Goal: Find specific page/section: Find specific page/section

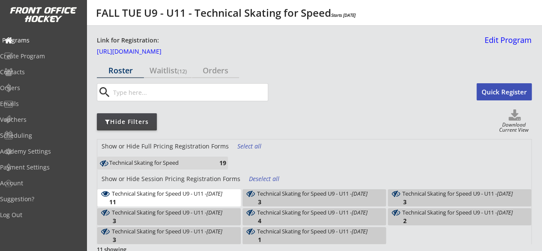
click at [39, 42] on div "Programs" at bounding box center [40, 40] width 77 height 6
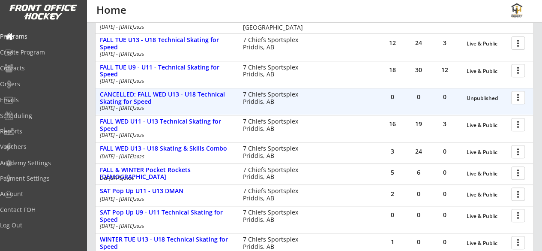
scroll to position [146, 0]
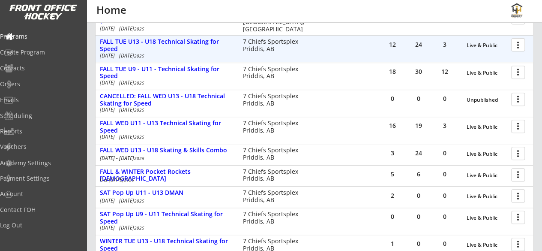
click at [519, 42] on div at bounding box center [519, 44] width 15 height 15
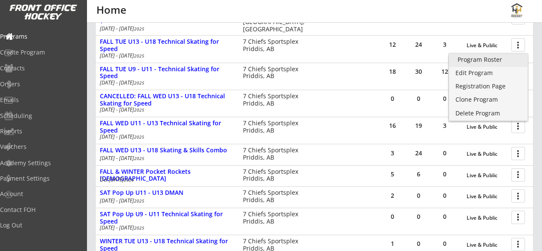
click at [476, 58] on div "Program Roster" at bounding box center [489, 60] width 62 height 6
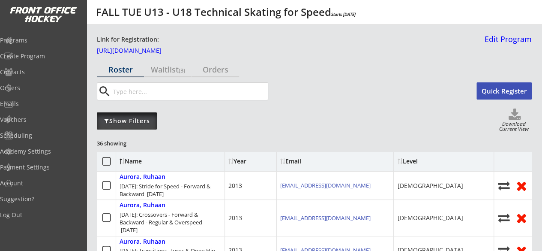
click at [133, 119] on div "Show Filters" at bounding box center [127, 121] width 60 height 9
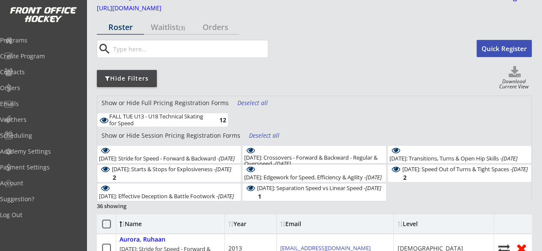
scroll to position [45, 0]
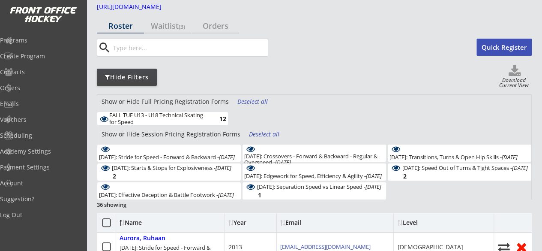
click at [257, 101] on div "Deselect all" at bounding box center [253, 101] width 32 height 9
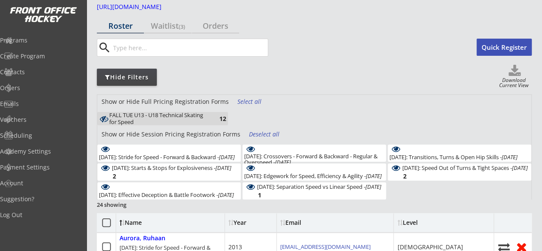
click at [255, 131] on div "Deselect all" at bounding box center [265, 134] width 32 height 9
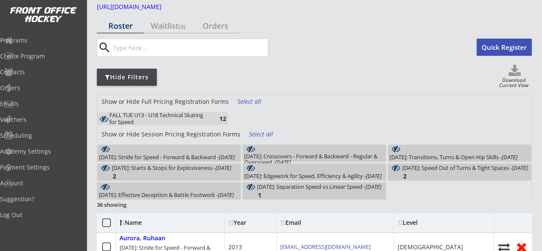
click at [189, 157] on div "October 14: Stride for Speed - Forward & Backward - Oct 14, 2025" at bounding box center [167, 157] width 136 height 6
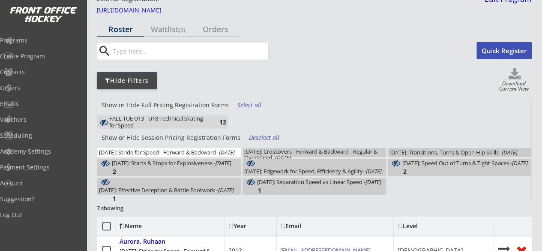
scroll to position [26, 0]
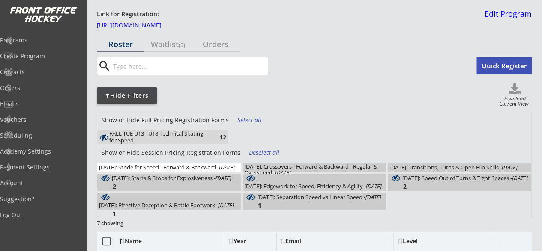
click at [212, 161] on div "Show or Hide Session Pricing Registration Forms Deselect all" at bounding box center [314, 154] width 434 height 17
click at [254, 148] on div "Deselect all" at bounding box center [265, 152] width 32 height 9
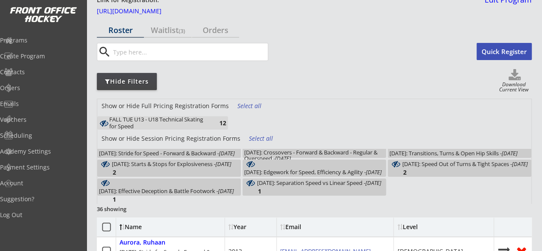
scroll to position [0, 0]
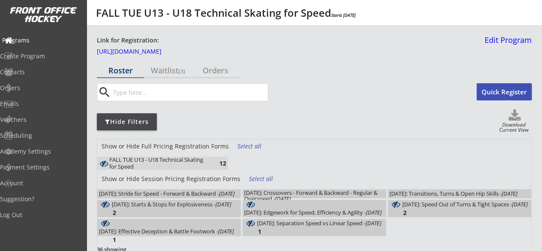
click at [30, 37] on div "Programs" at bounding box center [40, 40] width 77 height 6
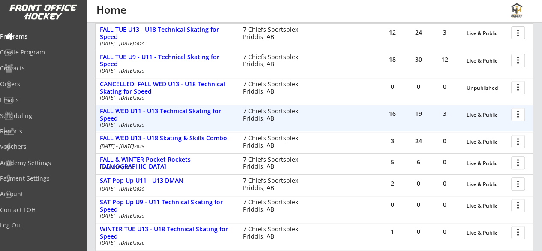
scroll to position [158, 0]
click at [515, 117] on div at bounding box center [519, 113] width 15 height 15
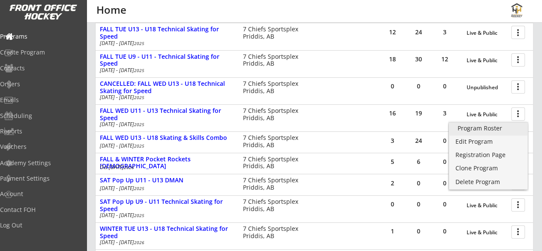
click at [470, 130] on div "Program Roster" at bounding box center [489, 128] width 62 height 6
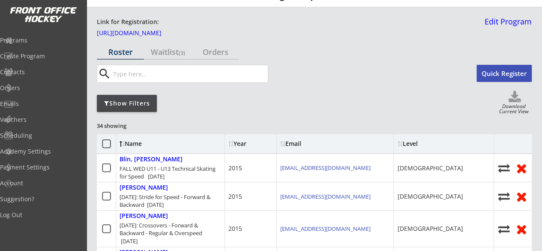
scroll to position [18, 0]
click at [127, 108] on div "Show Filters" at bounding box center [127, 103] width 60 height 17
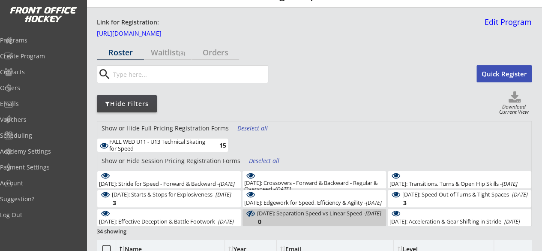
scroll to position [44, 0]
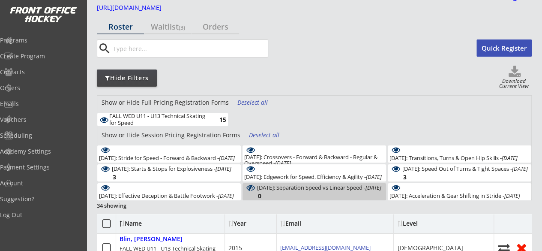
click at [251, 100] on div "Deselect all" at bounding box center [253, 102] width 32 height 9
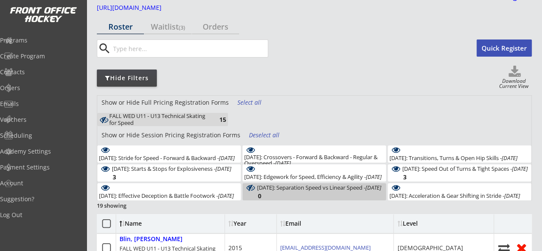
click at [254, 132] on div "Deselect all" at bounding box center [265, 135] width 32 height 9
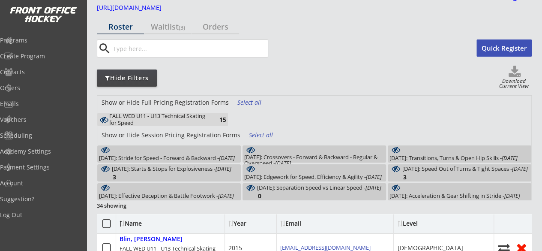
click at [195, 152] on div "October 15: Stride for Speed - Forward & Backward - Oct 15, 2025 2" at bounding box center [169, 153] width 144 height 17
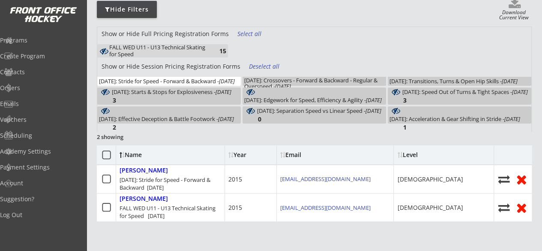
scroll to position [0, 0]
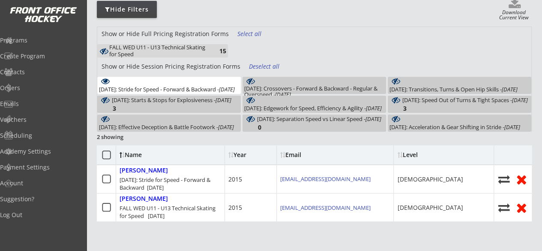
click at [201, 86] on div "October 15: Stride for Speed - Forward & Backward - Oct 15, 2025" at bounding box center [167, 89] width 136 height 6
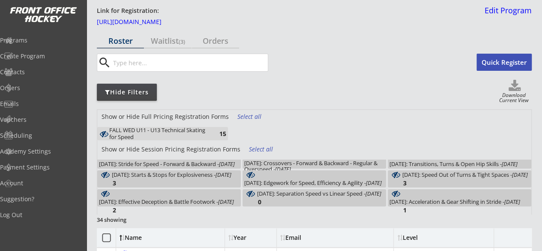
scroll to position [30, 0]
click at [46, 36] on div "Programs" at bounding box center [40, 40] width 81 height 15
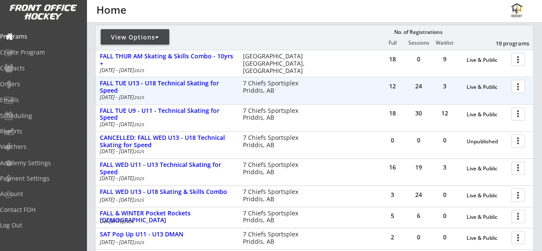
scroll to position [105, 0]
click at [522, 89] on div at bounding box center [519, 85] width 15 height 15
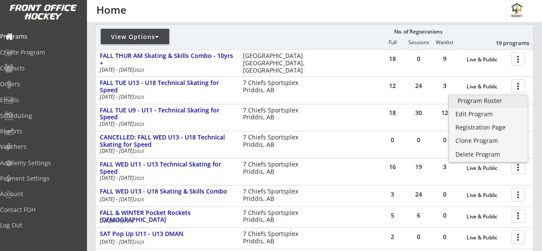
click at [487, 105] on link "Program Roster" at bounding box center [488, 101] width 79 height 13
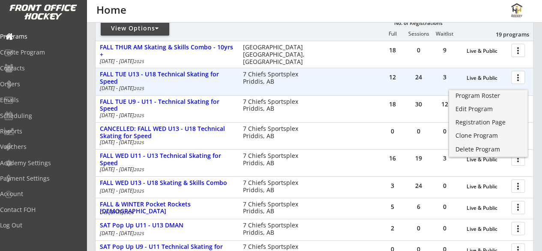
scroll to position [109, 0]
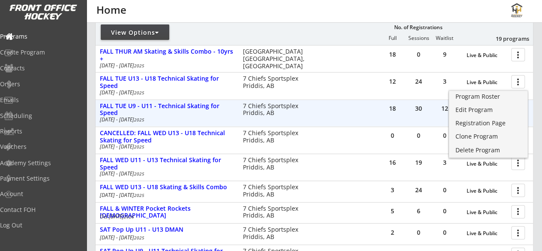
click at [371, 122] on div "18 30 12 Live & Public more_vert FALL TUE U9 - U11 - Technical Skating for Spee…" at bounding box center [314, 113] width 437 height 27
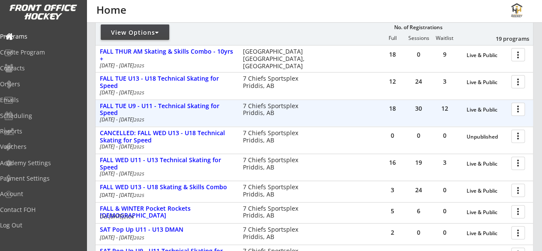
click at [520, 110] on div at bounding box center [519, 108] width 15 height 15
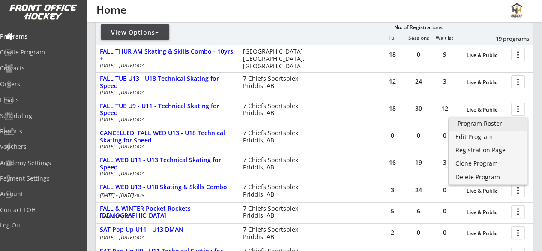
click at [484, 121] on div "Program Roster" at bounding box center [489, 123] width 62 height 6
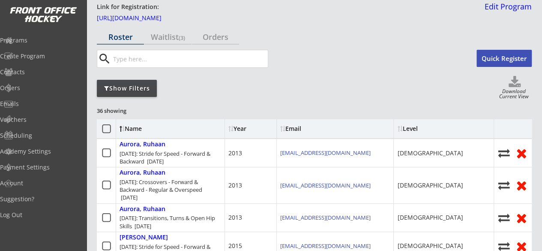
click at [126, 93] on div "Show Filters" at bounding box center [127, 88] width 60 height 17
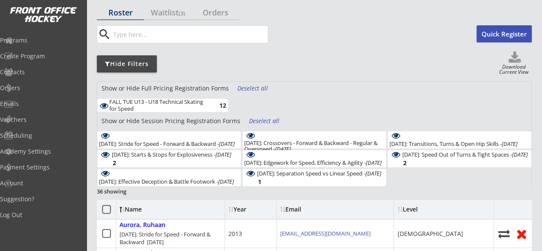
scroll to position [58, 0]
click at [242, 87] on div "Deselect all" at bounding box center [253, 88] width 32 height 9
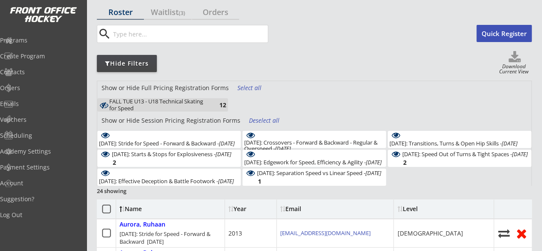
click at [264, 119] on div "Deselect all" at bounding box center [265, 120] width 32 height 9
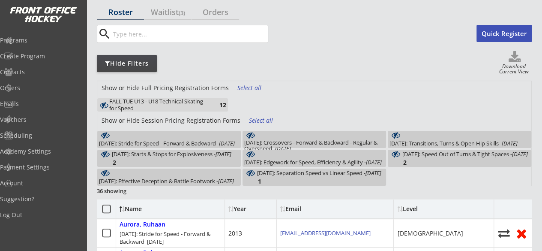
click at [276, 135] on div "October 21: Crossovers - Forward & Backward - Regular & Overspeed - Oct 21, 202…" at bounding box center [315, 139] width 144 height 17
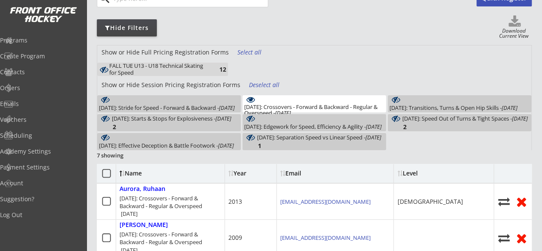
scroll to position [0, 0]
click at [257, 82] on div "Deselect all" at bounding box center [265, 85] width 32 height 9
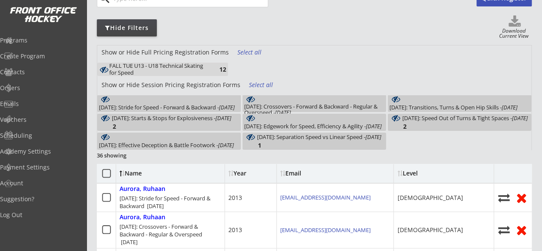
click at [219, 102] on div "October 14: Stride for Speed - Forward & Backward - Oct 14, 2025 7" at bounding box center [169, 103] width 144 height 17
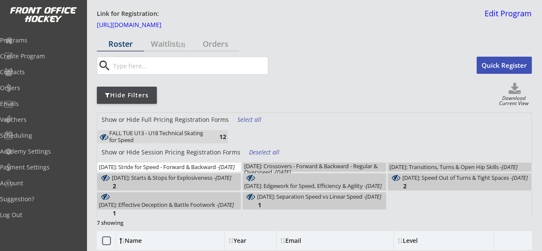
scroll to position [0, 0]
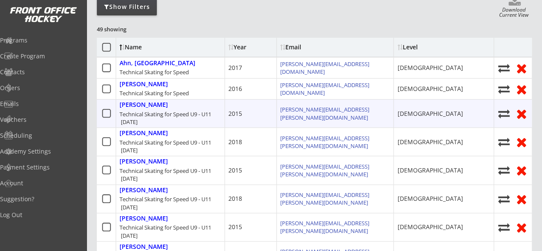
scroll to position [114, 0]
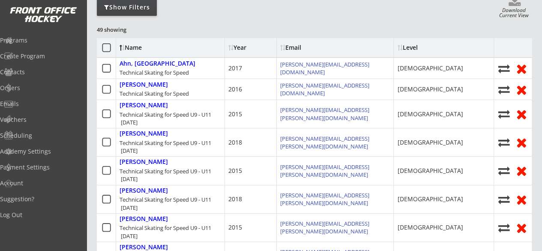
click at [144, 8] on div "Show Filters" at bounding box center [127, 7] width 60 height 9
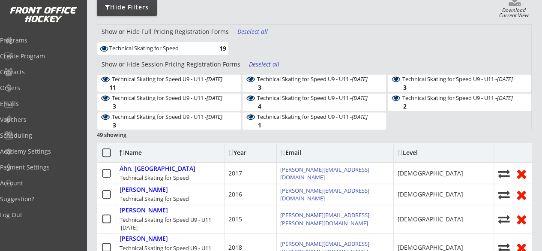
scroll to position [0, 0]
click at [243, 32] on div "Deselect all" at bounding box center [253, 31] width 32 height 9
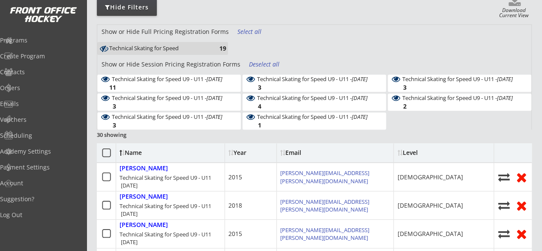
click at [255, 64] on div "Deselect all" at bounding box center [265, 64] width 32 height 9
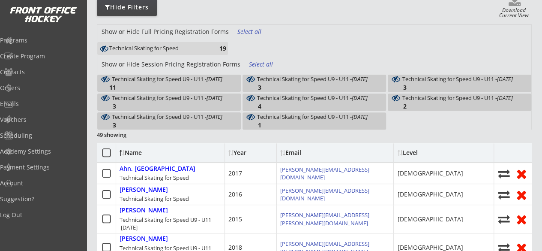
scroll to position [132, 0]
